Goal: Check status: Check status

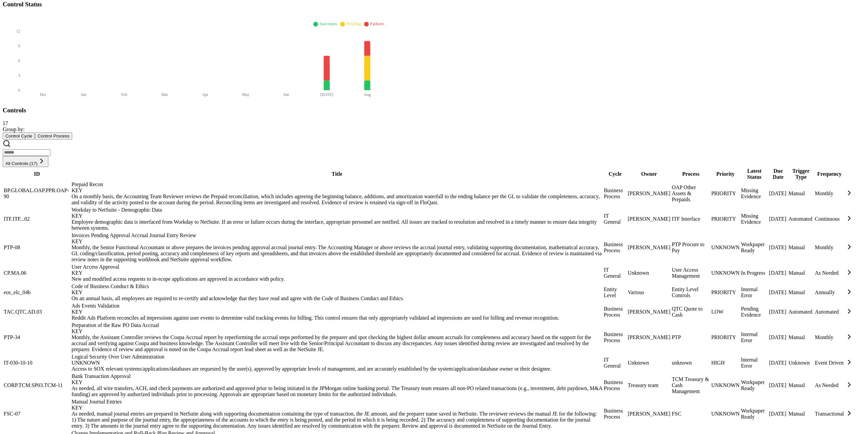
scroll to position [249, 0]
click at [135, 366] on div "Access to SOX relevant systems/applications/databases are requested by the user…" at bounding box center [337, 369] width 531 height 6
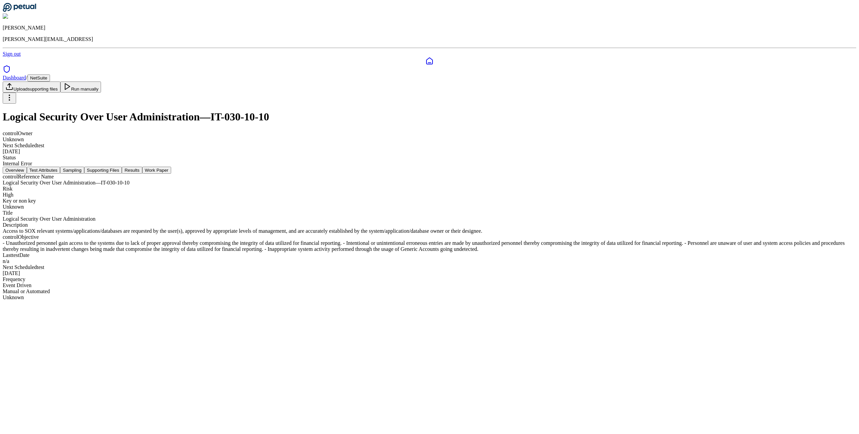
click at [84, 167] on button "Sampling" at bounding box center [72, 170] width 24 height 7
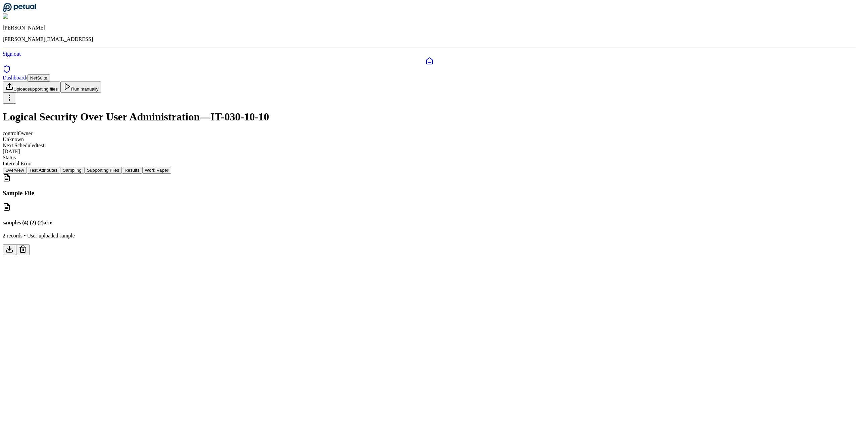
click at [70, 84] on polygon at bounding box center [67, 87] width 5 height 6
click at [122, 167] on button "Supporting Files" at bounding box center [103, 170] width 38 height 7
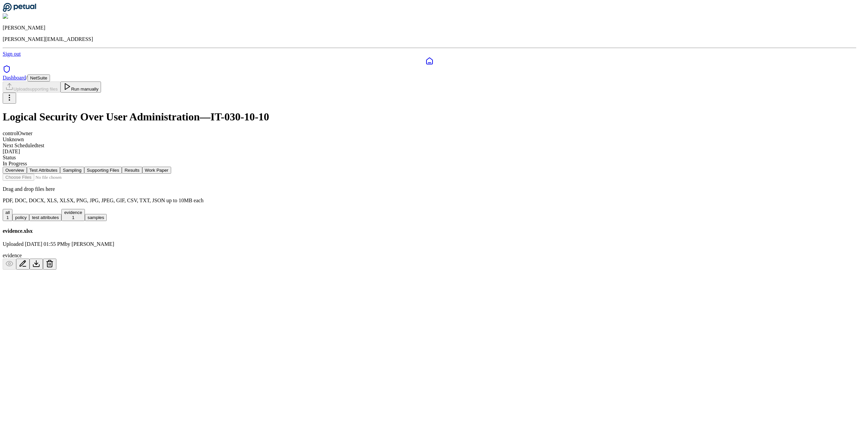
click at [84, 167] on button "Sampling" at bounding box center [72, 170] width 24 height 7
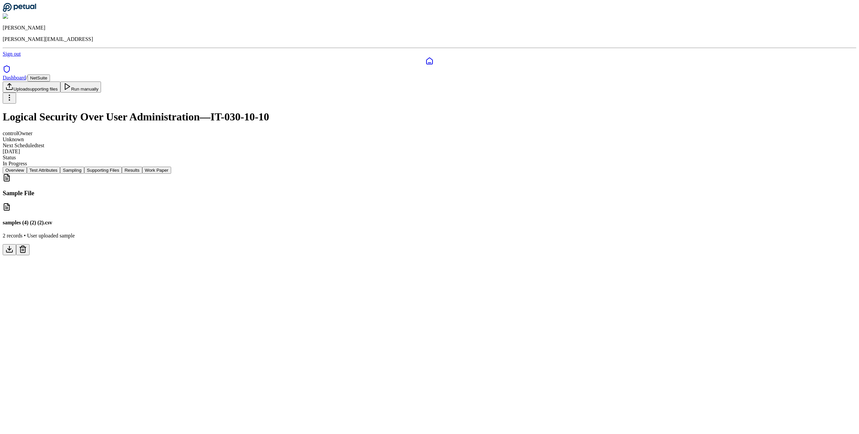
click at [60, 167] on button "Test Attributes" at bounding box center [44, 170] width 34 height 7
click at [142, 167] on button "Results" at bounding box center [132, 170] width 20 height 7
click at [171, 167] on button "Work Paper" at bounding box center [156, 170] width 29 height 7
click at [71, 83] on icon at bounding box center [67, 87] width 8 height 8
click at [431, 181] on link "View work paper" at bounding box center [430, 192] width 854 height 22
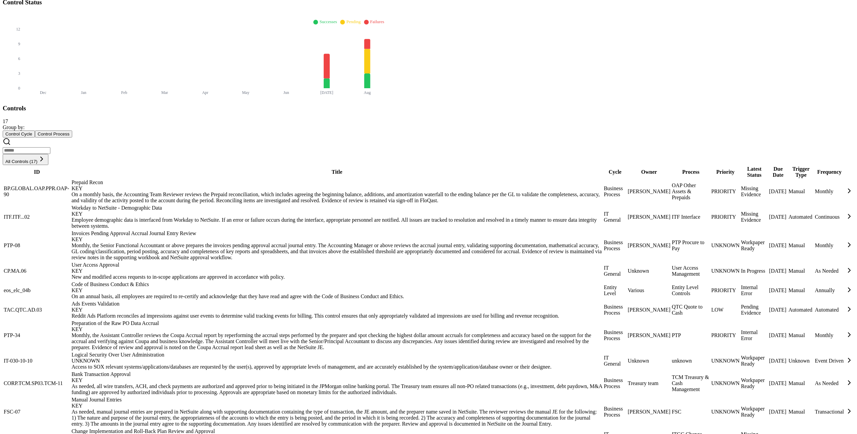
scroll to position [251, 0]
click at [222, 383] on div "As needed, all wire transfers, ACH, and check payments are authorized and appro…" at bounding box center [337, 389] width 531 height 12
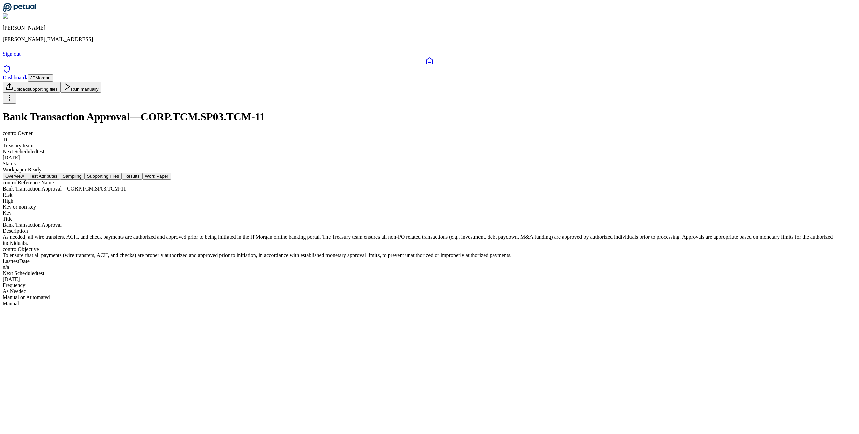
click at [60, 173] on button "Test Attributes" at bounding box center [44, 176] width 34 height 7
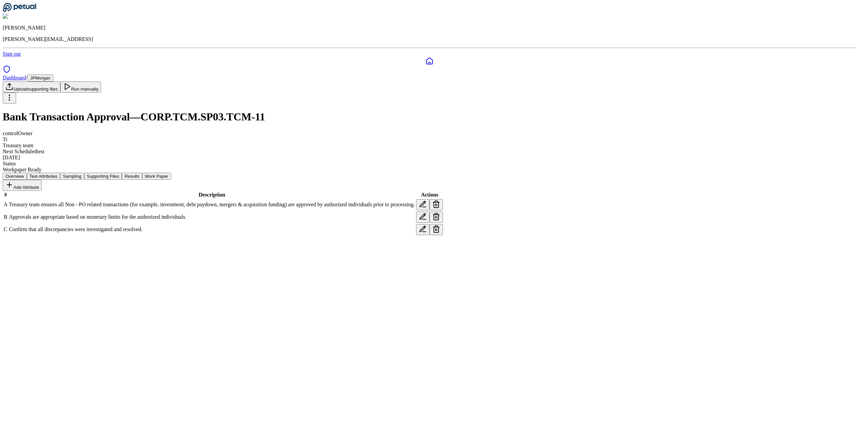
click at [421, 173] on nav "Overview Test Attributes Sampling Supporting Files Results Work Paper" at bounding box center [430, 176] width 854 height 7
click at [122, 173] on button "Supporting Files" at bounding box center [103, 176] width 38 height 7
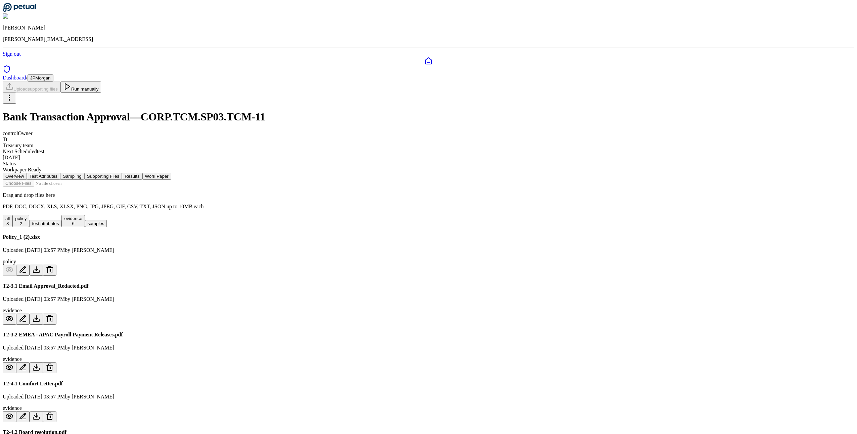
click at [101, 82] on button "Run manually" at bounding box center [80, 87] width 41 height 11
